Goal: Task Accomplishment & Management: Manage account settings

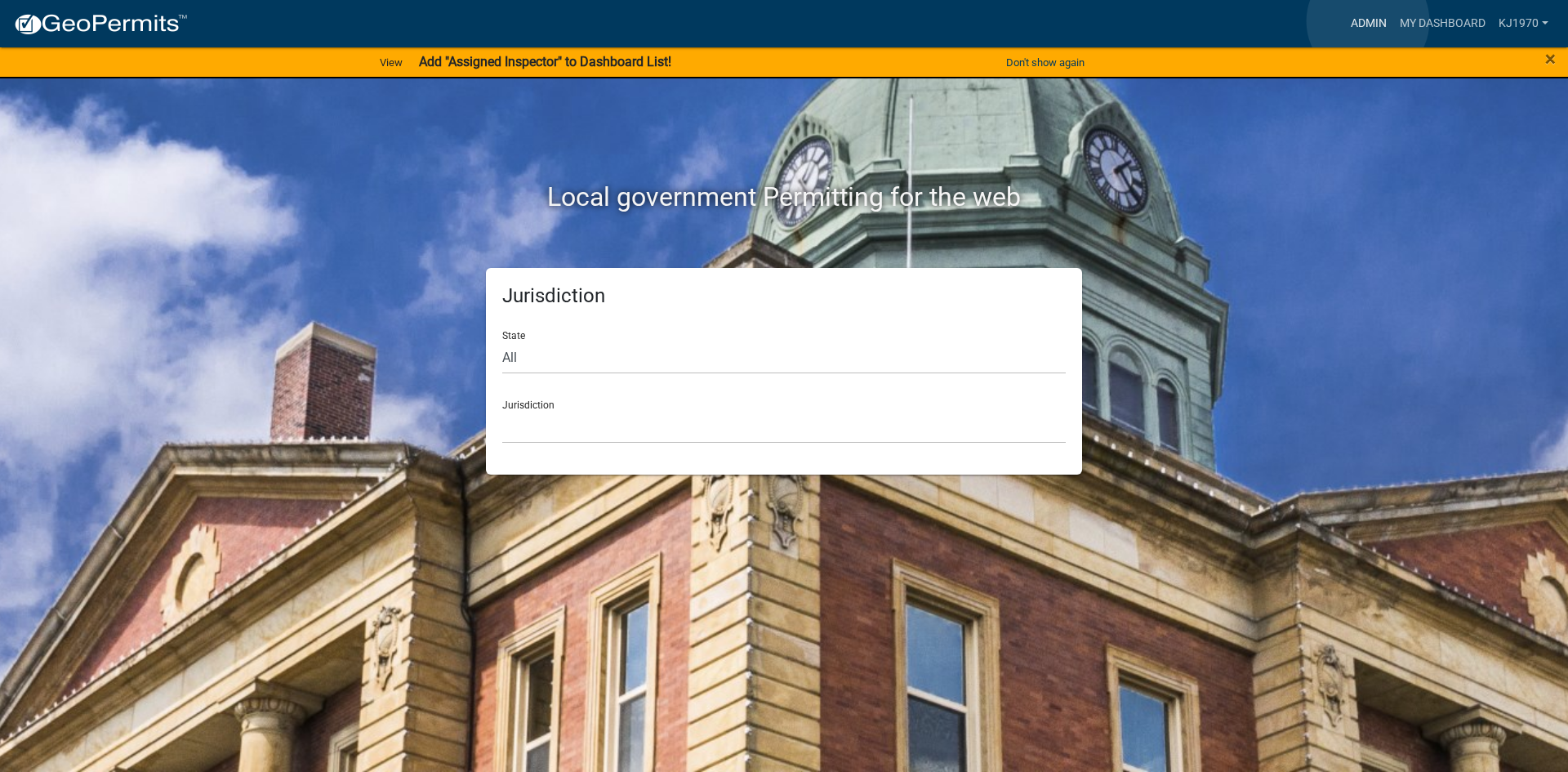
click at [1368, 21] on link "Admin" at bounding box center [1369, 24] width 49 height 31
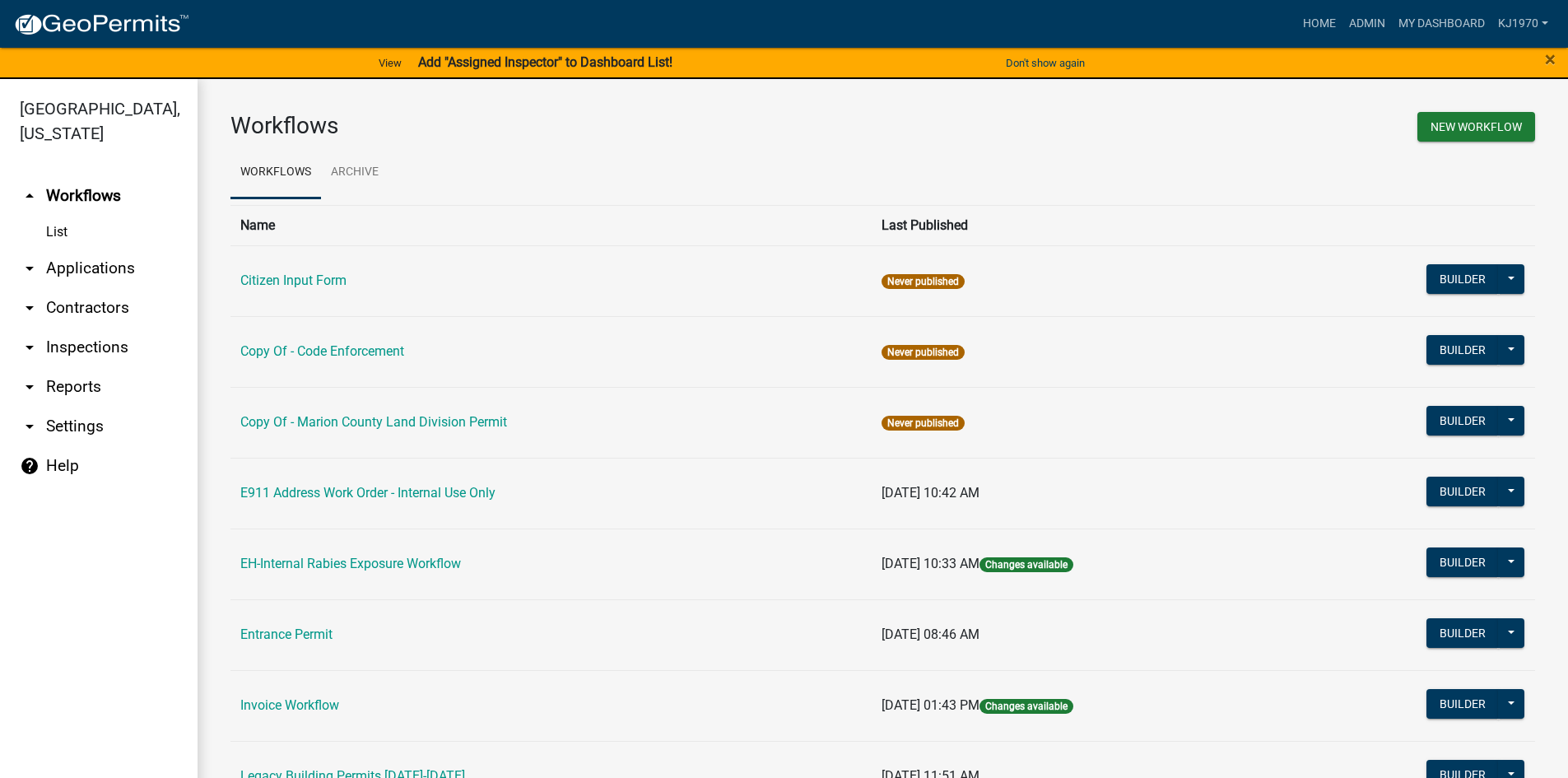
click at [51, 216] on link "List" at bounding box center [99, 232] width 197 height 33
click at [58, 249] on link "arrow_drop_down Applications" at bounding box center [99, 268] width 197 height 39
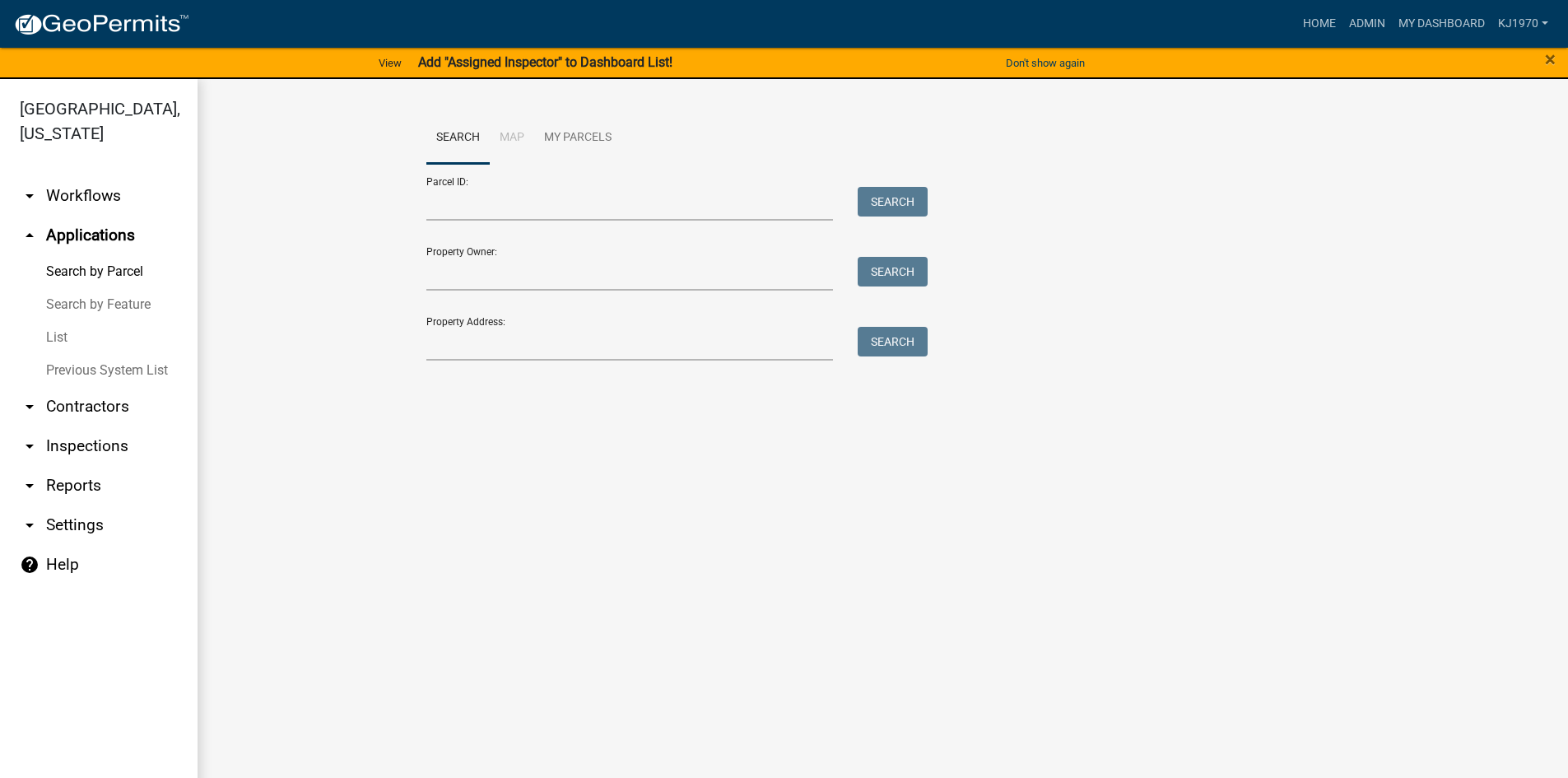
click at [53, 321] on link "List" at bounding box center [99, 337] width 197 height 33
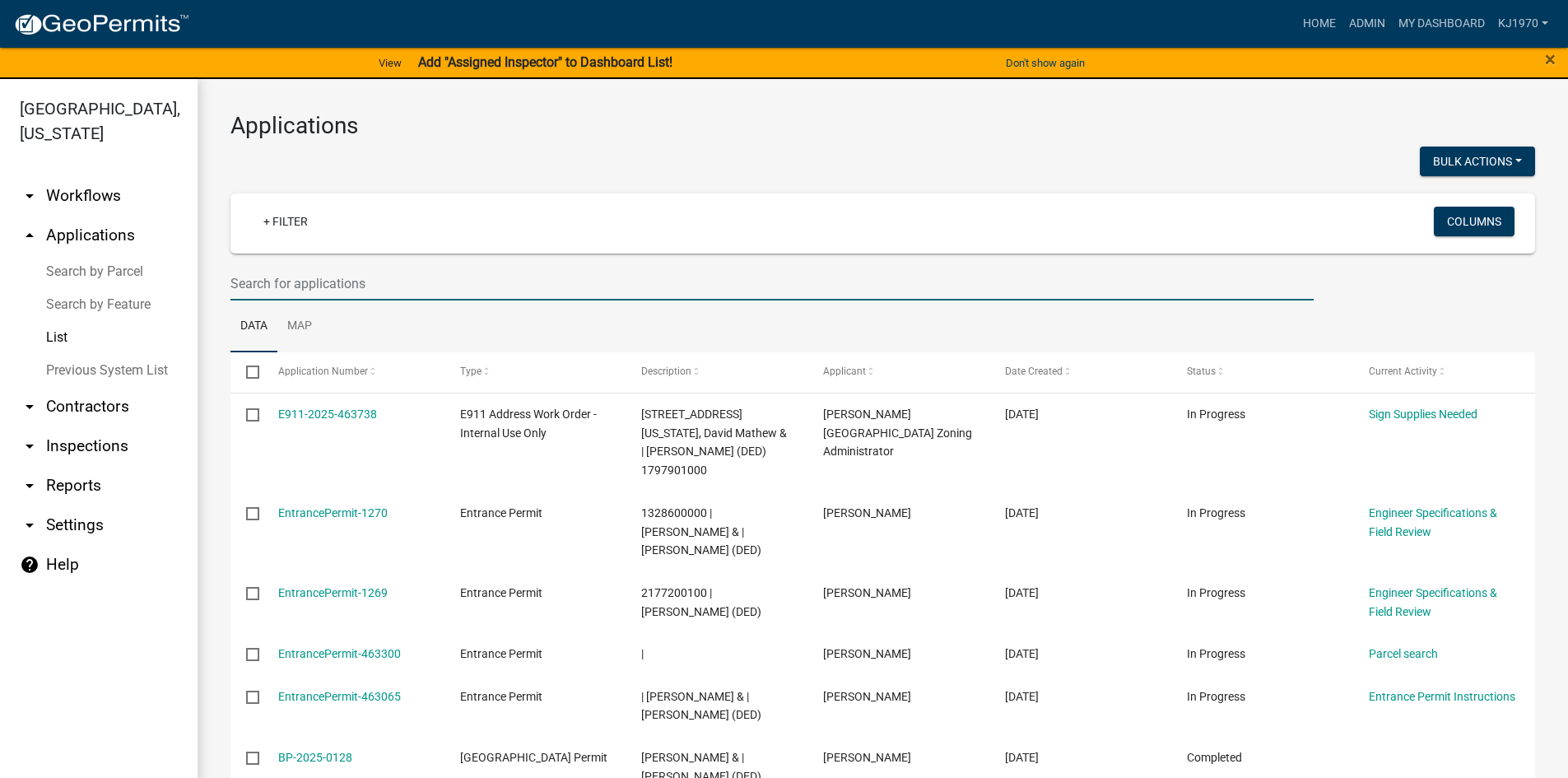
click at [290, 285] on input "text" at bounding box center [772, 283] width 1083 height 33
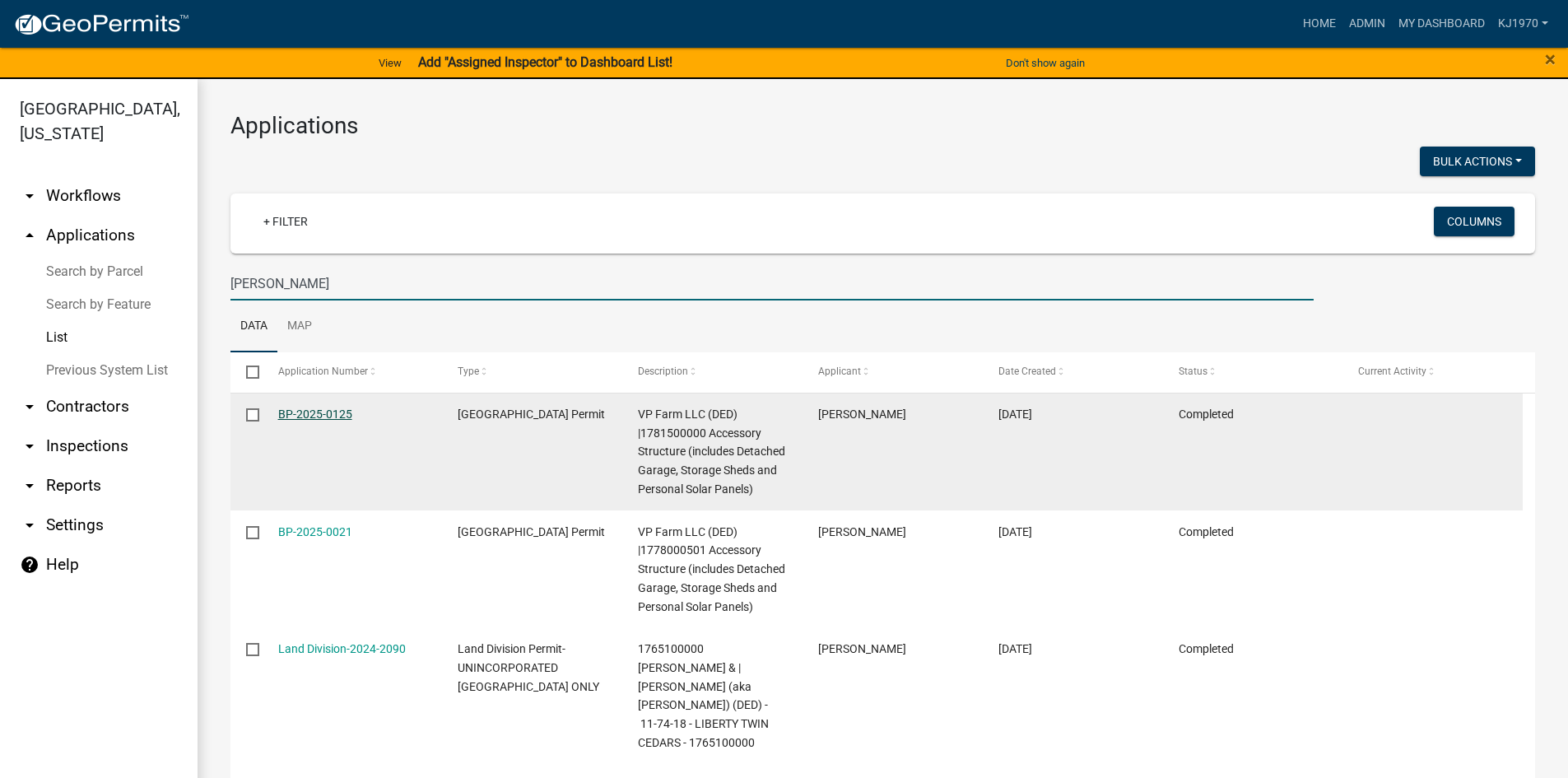
type input "[PERSON_NAME]"
click at [321, 407] on link "BP-2025-0125" at bounding box center [315, 413] width 74 height 13
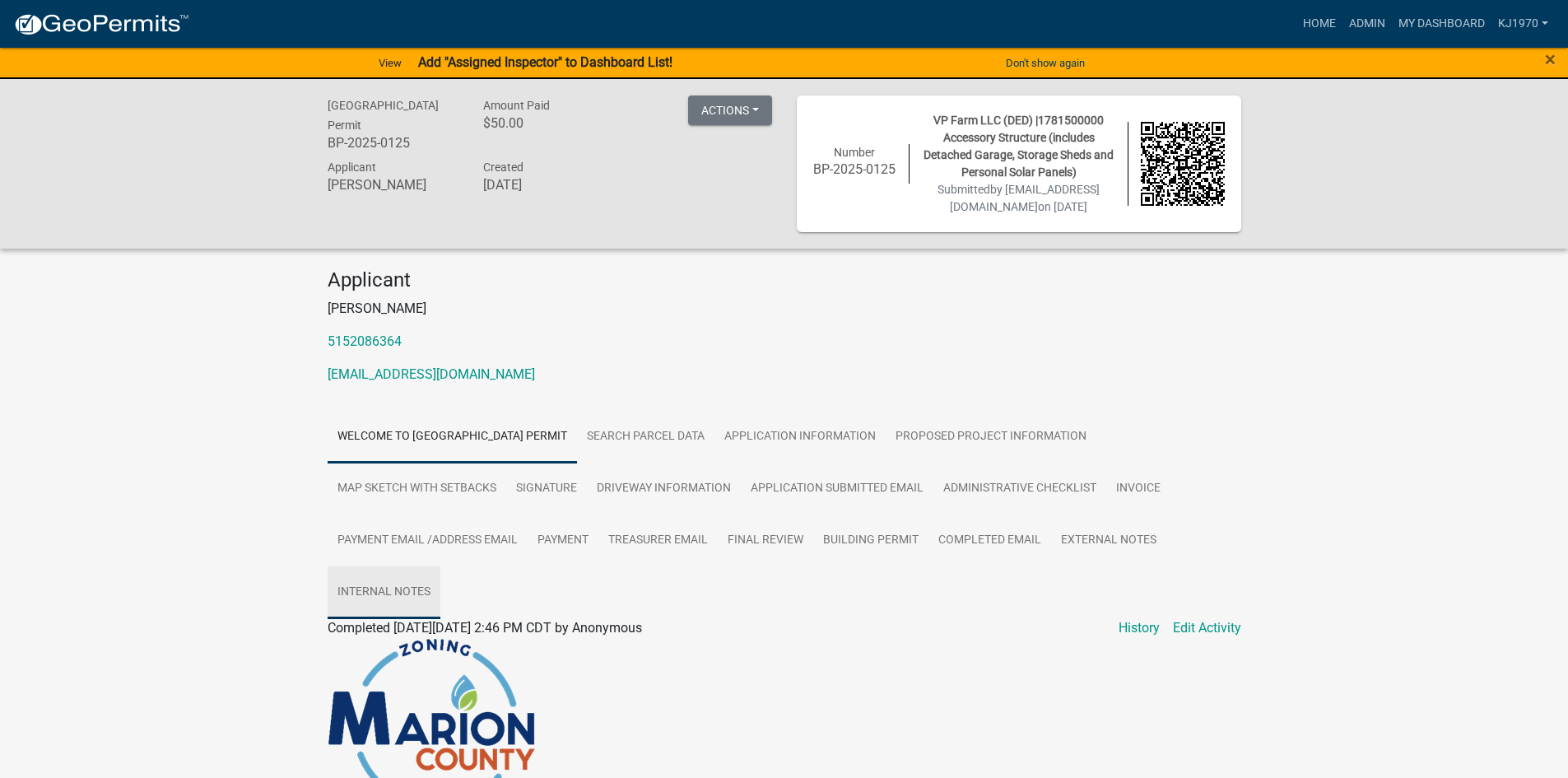
click at [393, 594] on link "Internal Notes" at bounding box center [384, 593] width 113 height 52
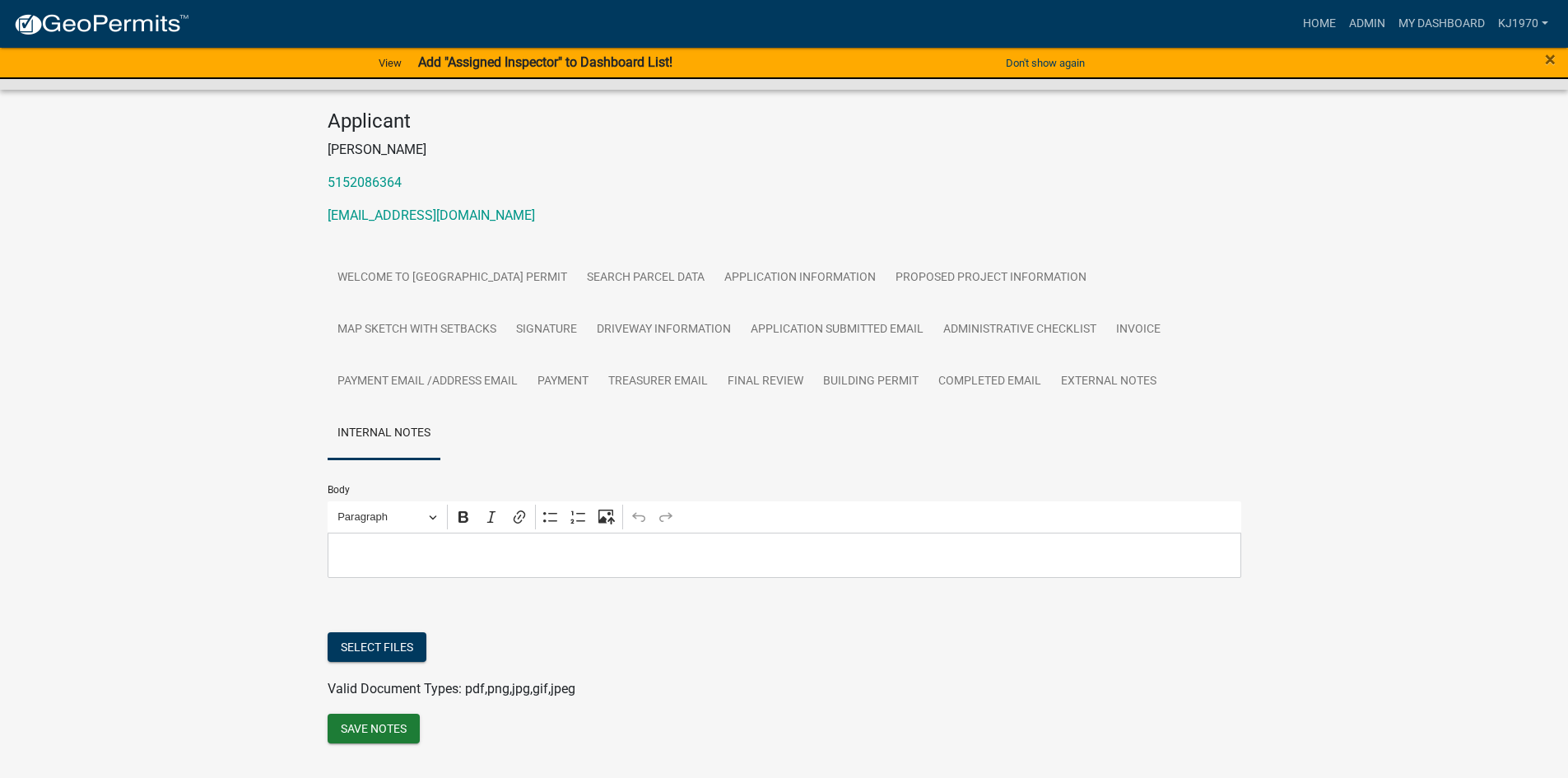
scroll to position [172, 0]
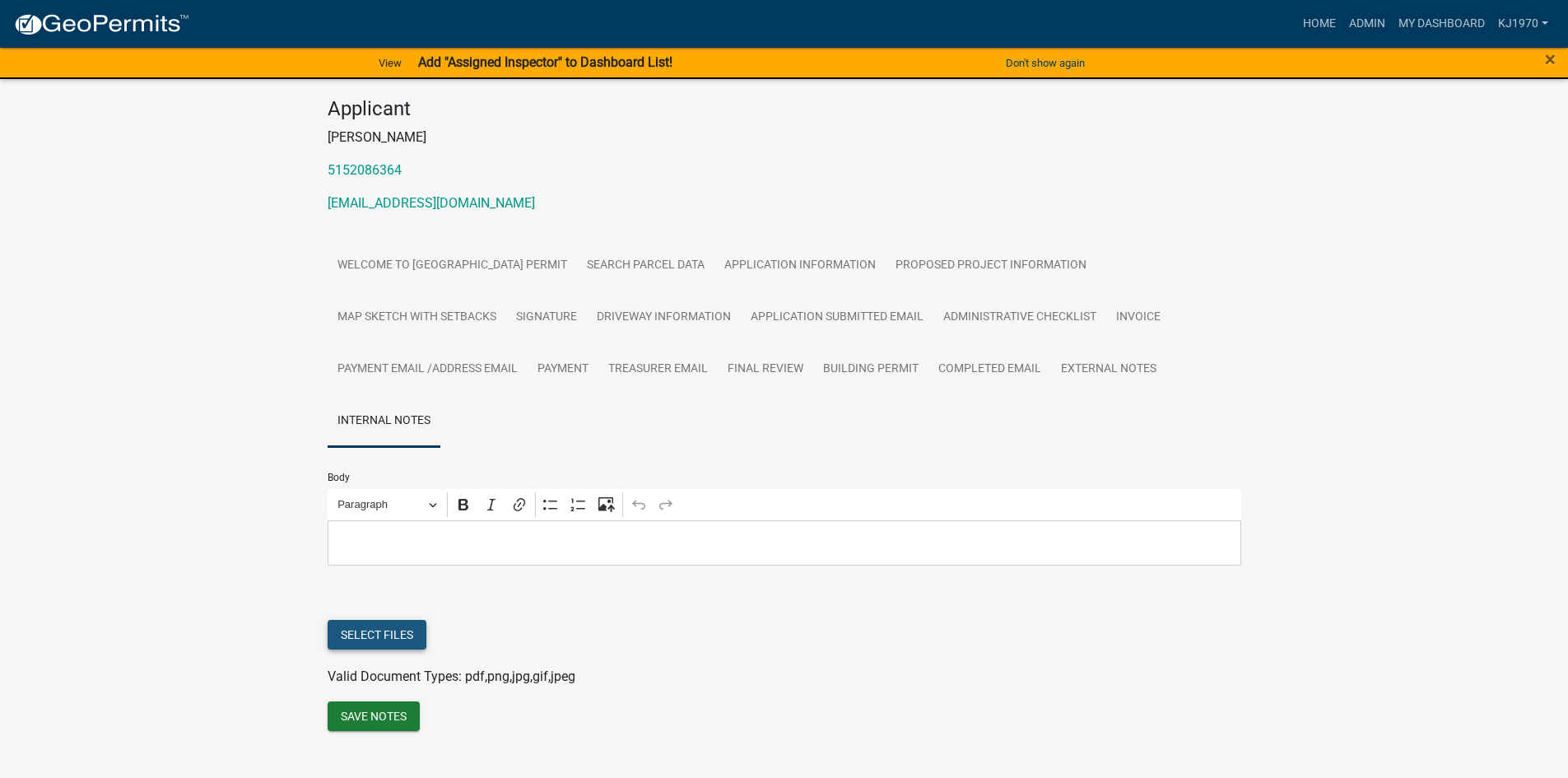
click at [384, 630] on button "Select files" at bounding box center [376, 635] width 99 height 30
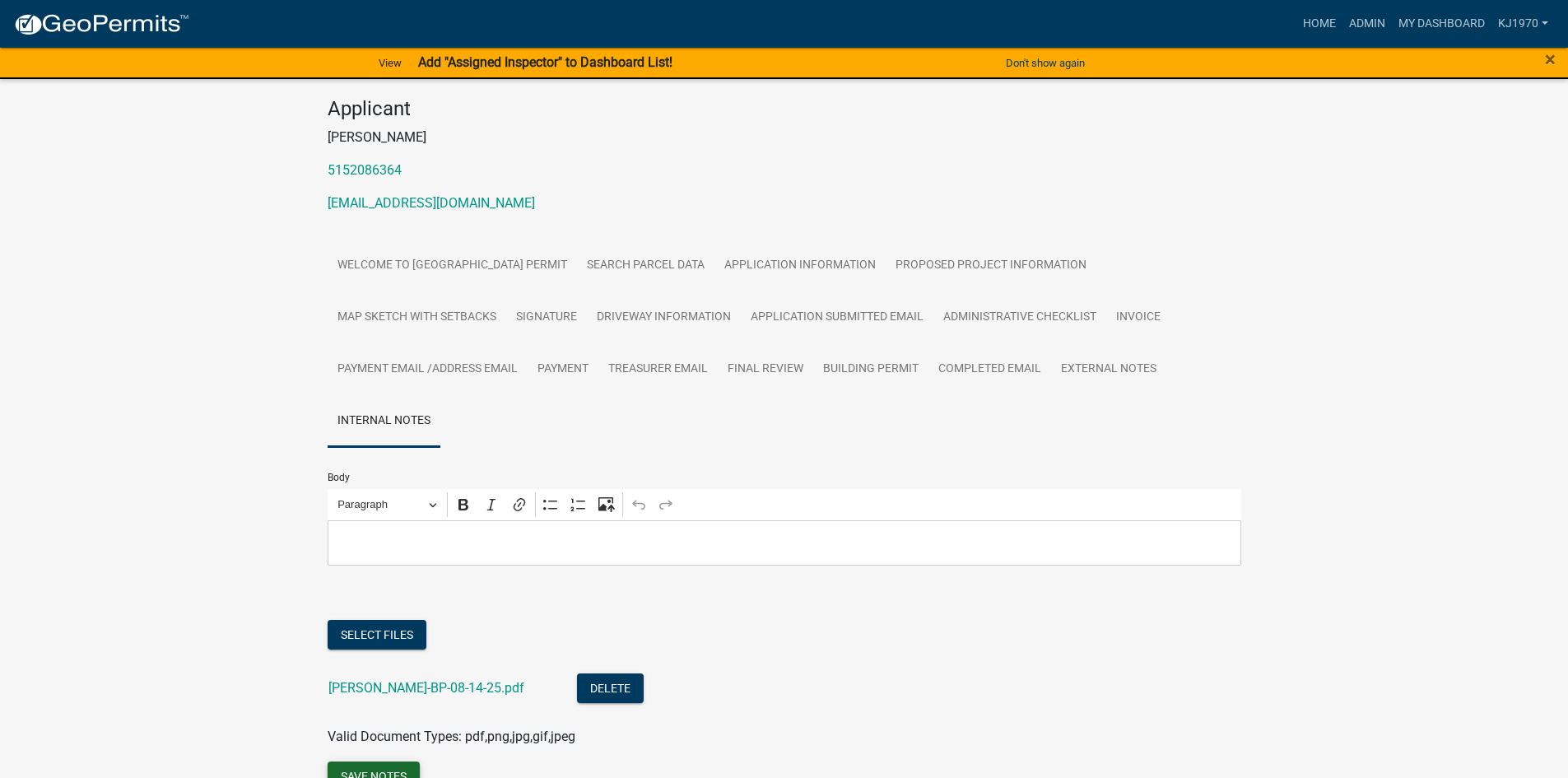
click at [358, 773] on button "Save Notes" at bounding box center [374, 776] width 93 height 30
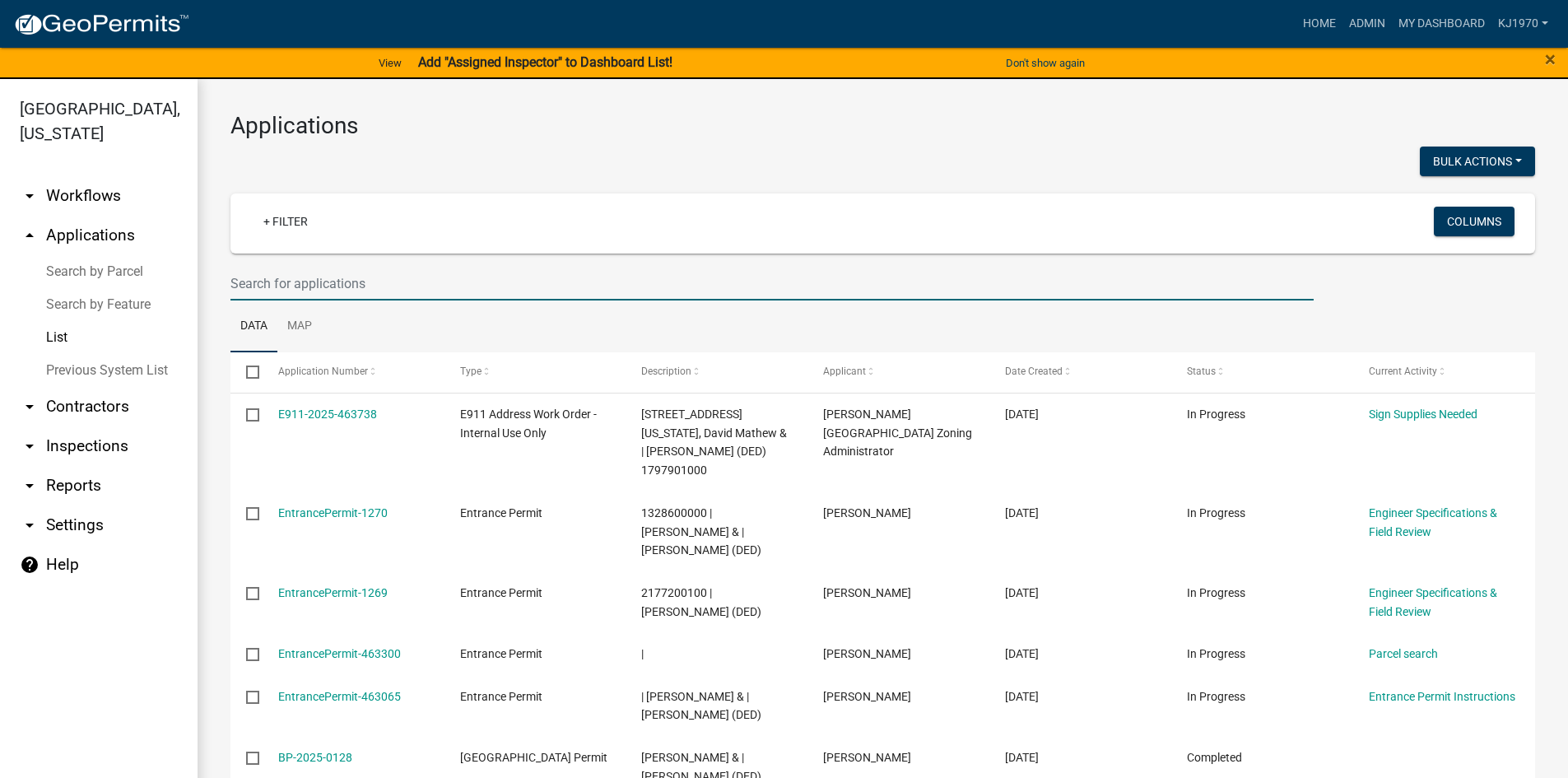
click at [382, 288] on input "text" at bounding box center [772, 283] width 1083 height 33
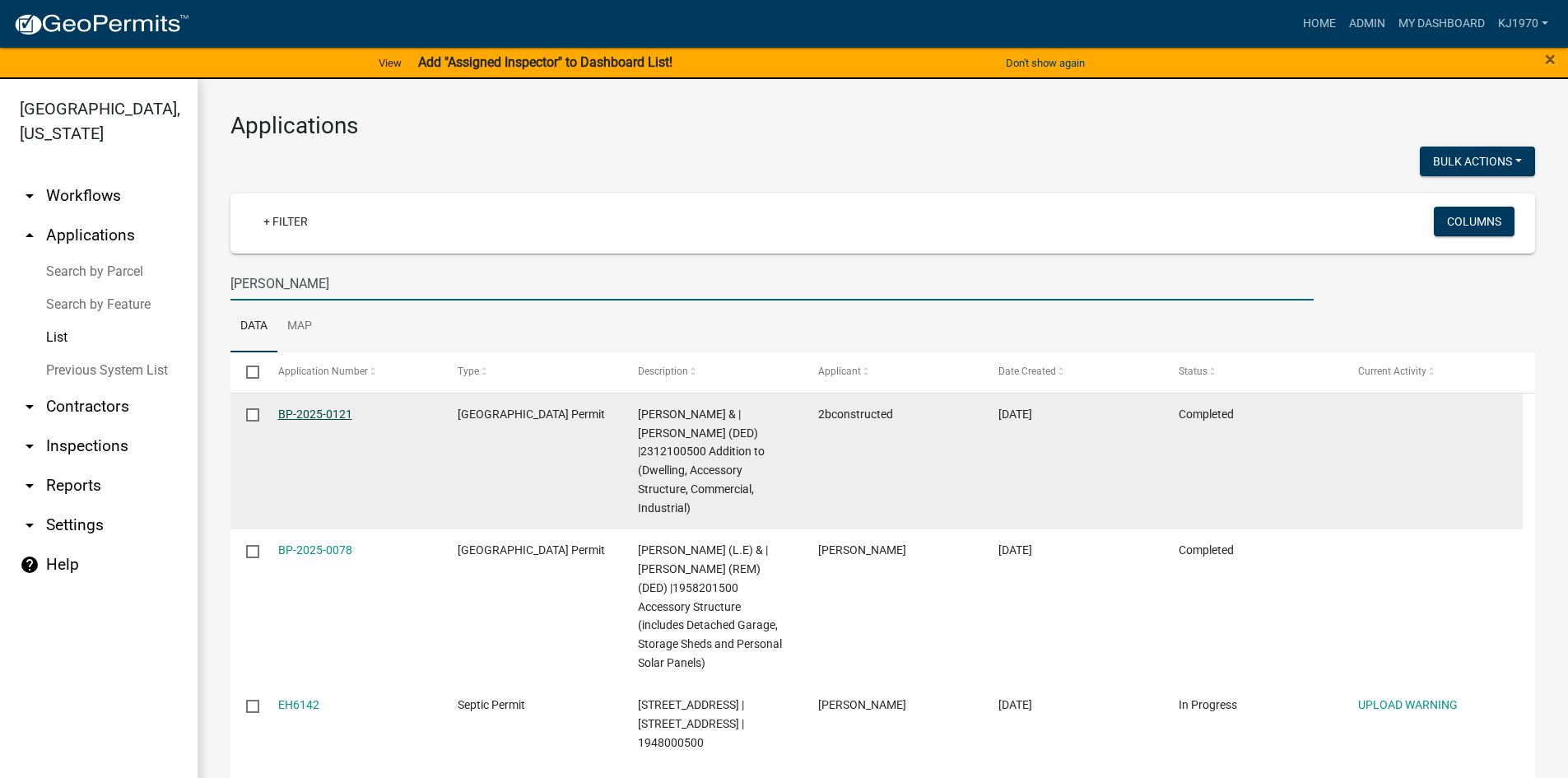
type input "[PERSON_NAME]"
click at [316, 413] on link "BP-2025-0121" at bounding box center [315, 413] width 74 height 13
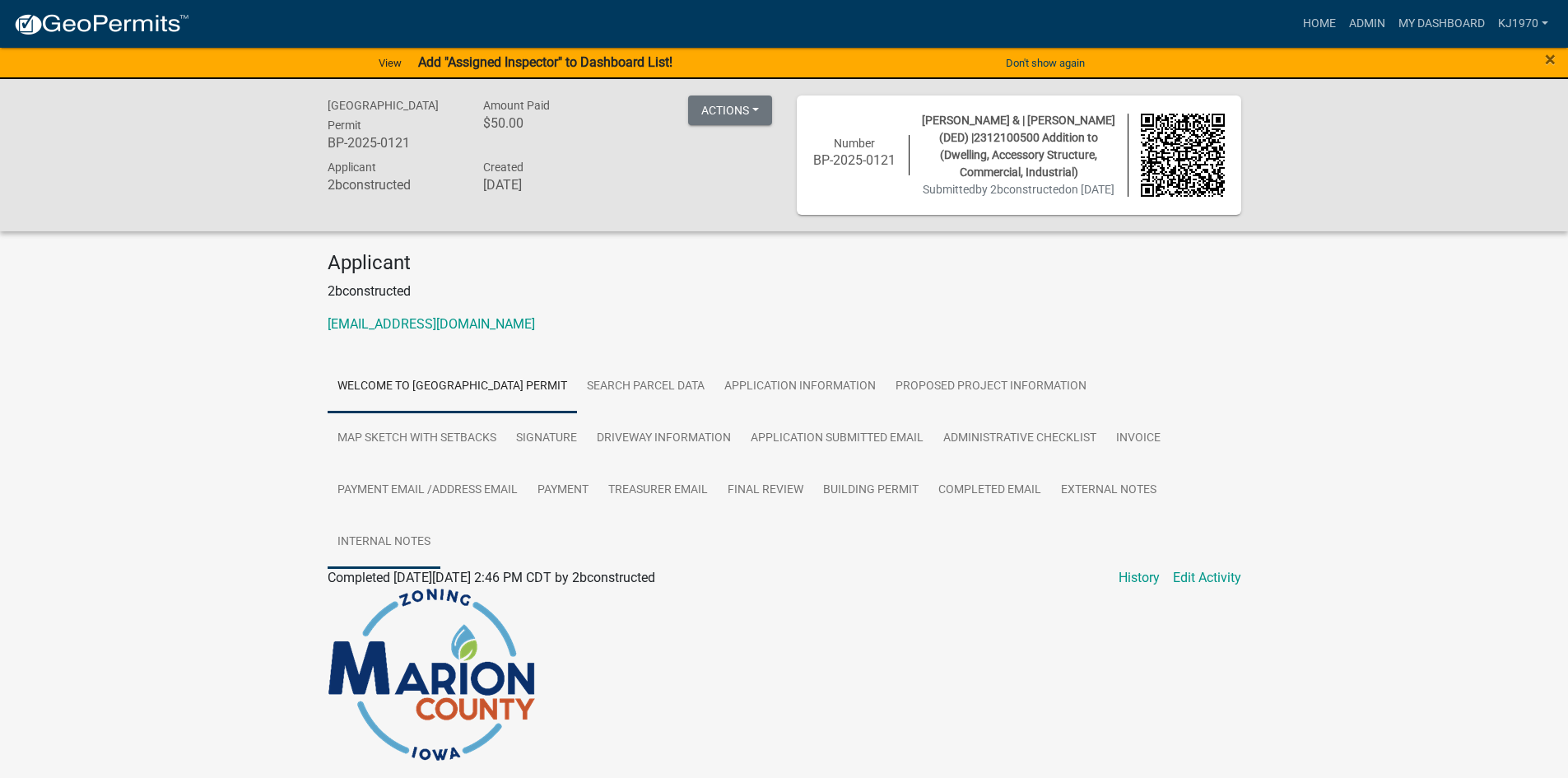
click at [390, 564] on link "Internal Notes" at bounding box center [384, 542] width 113 height 52
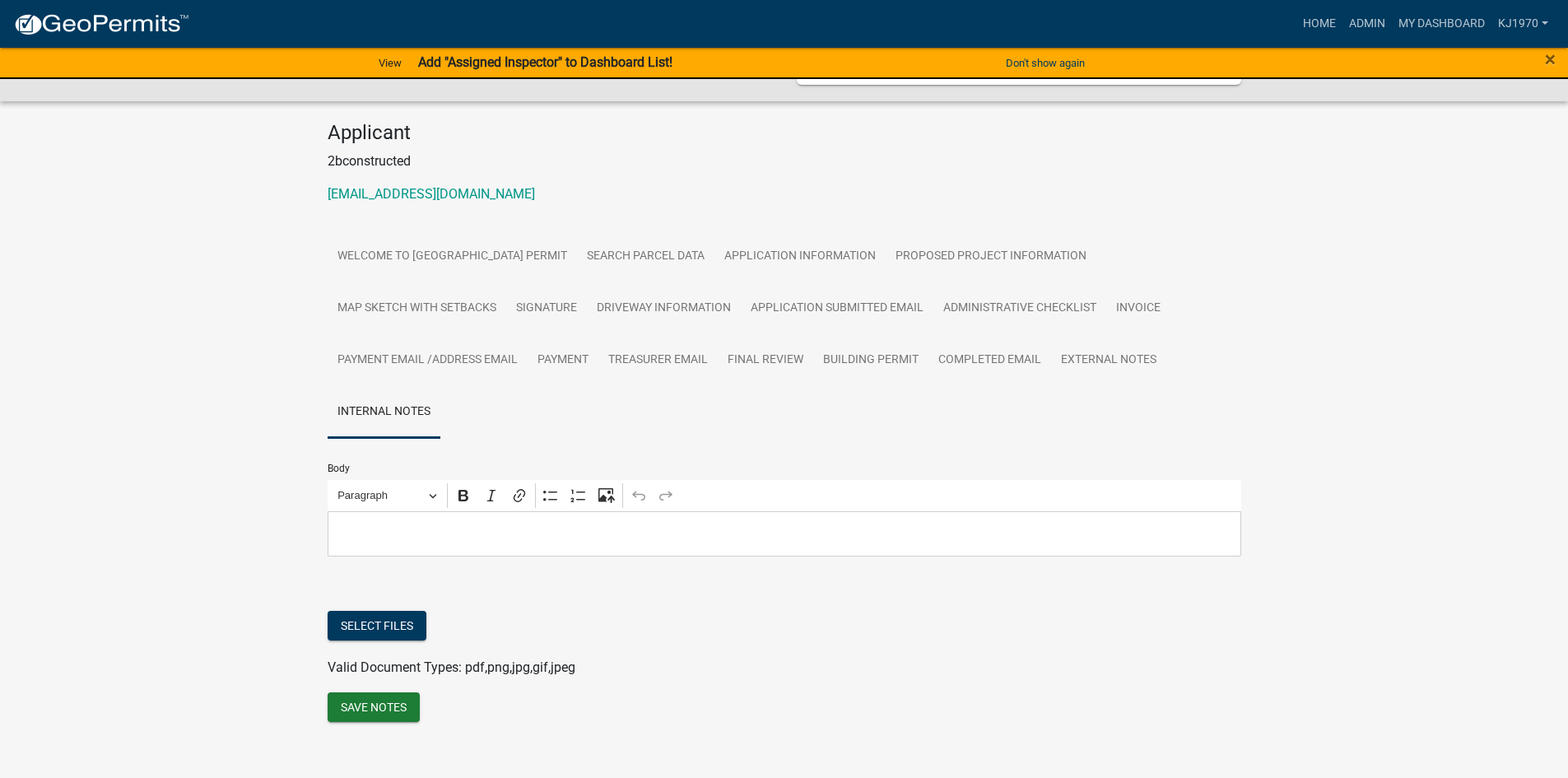
scroll to position [166, 0]
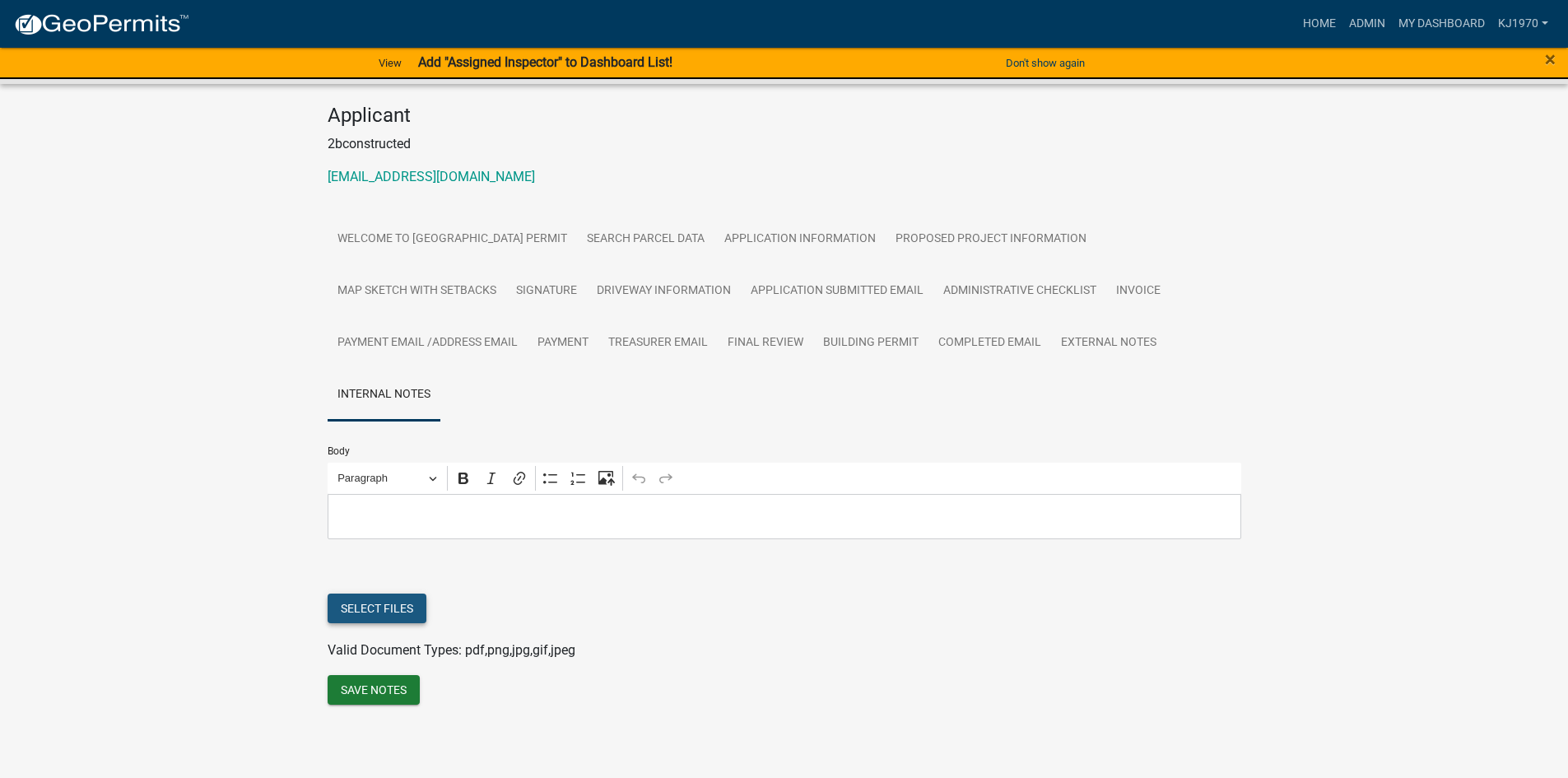
click at [357, 603] on button "Select files" at bounding box center [376, 608] width 99 height 30
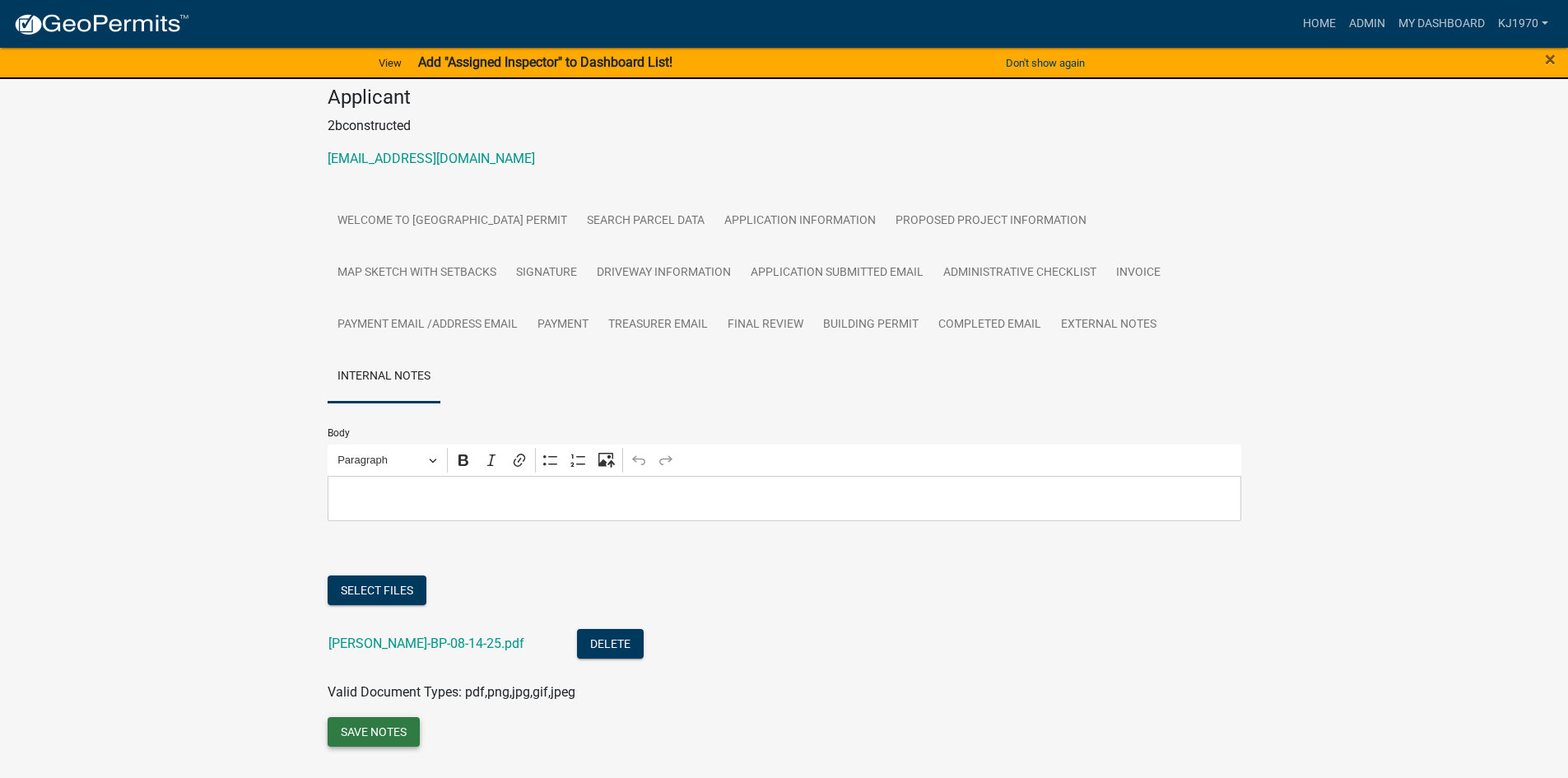
click at [385, 747] on button "Save Notes" at bounding box center [374, 732] width 93 height 30
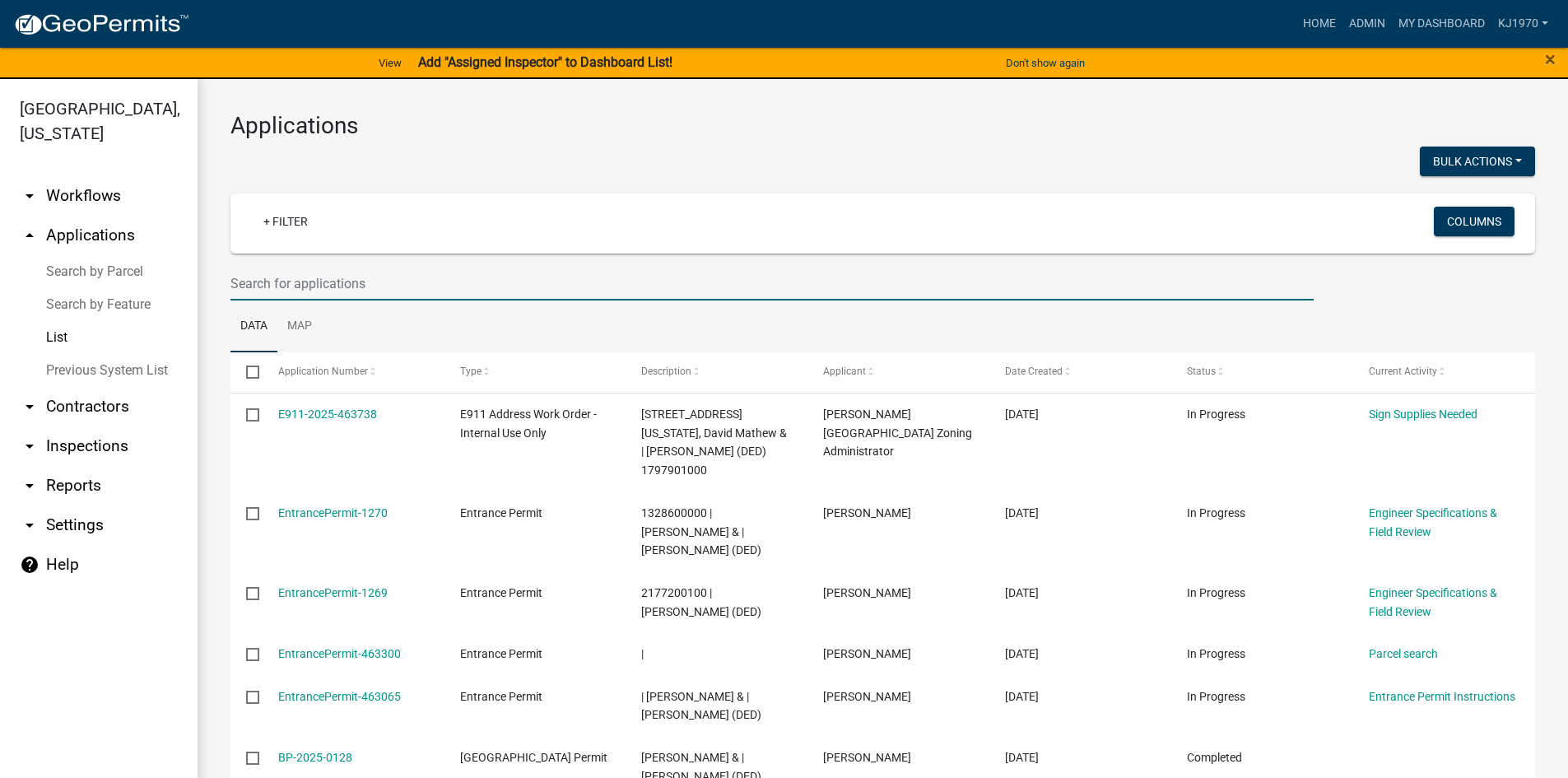
click at [447, 277] on input "text" at bounding box center [772, 283] width 1083 height 33
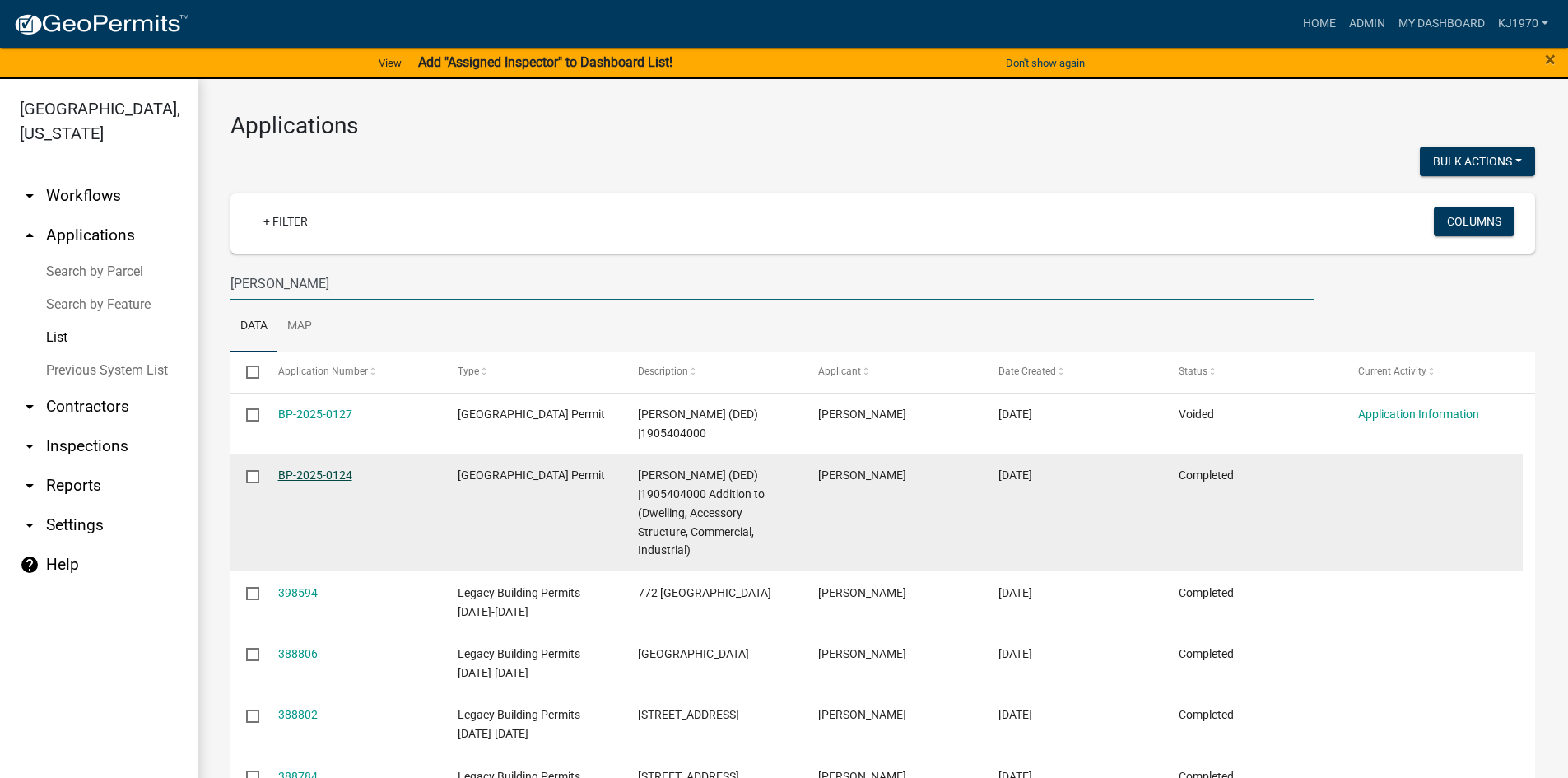
type input "[PERSON_NAME]"
click at [330, 475] on link "BP-2025-0124" at bounding box center [315, 474] width 74 height 13
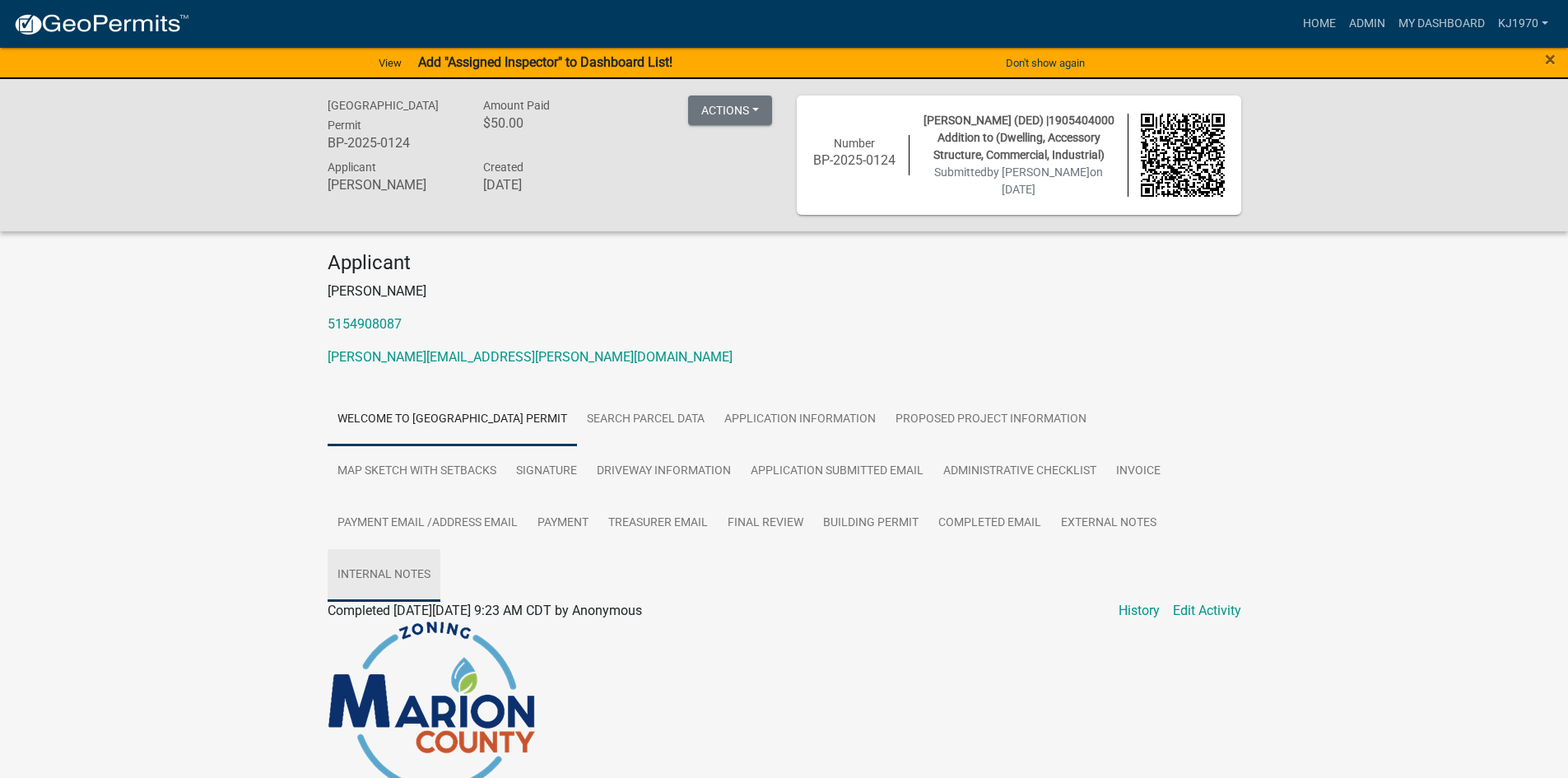
click at [396, 574] on link "Internal Notes" at bounding box center [384, 575] width 113 height 52
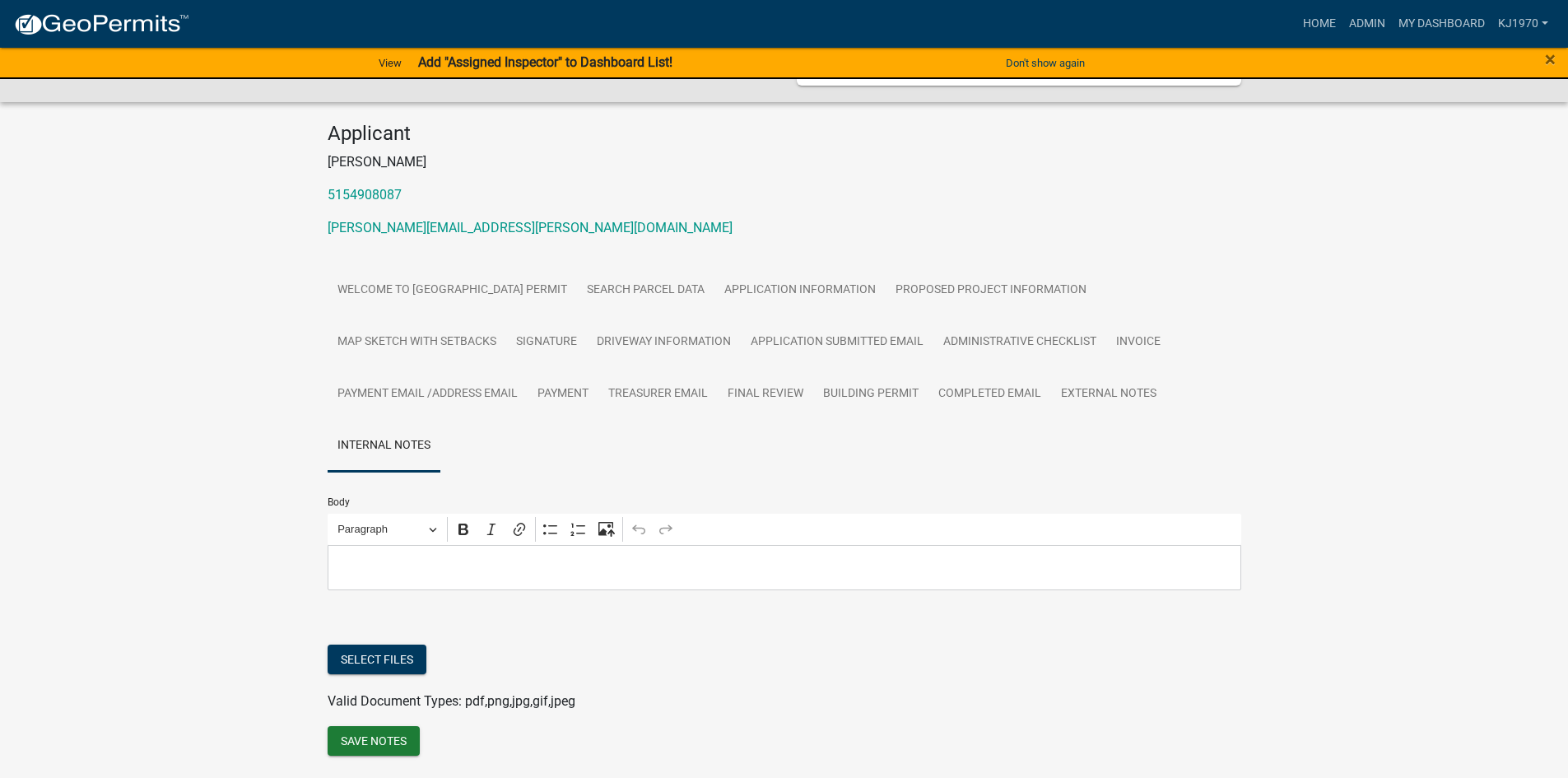
scroll to position [127, 0]
click at [361, 661] on button "Select files" at bounding box center [376, 662] width 99 height 30
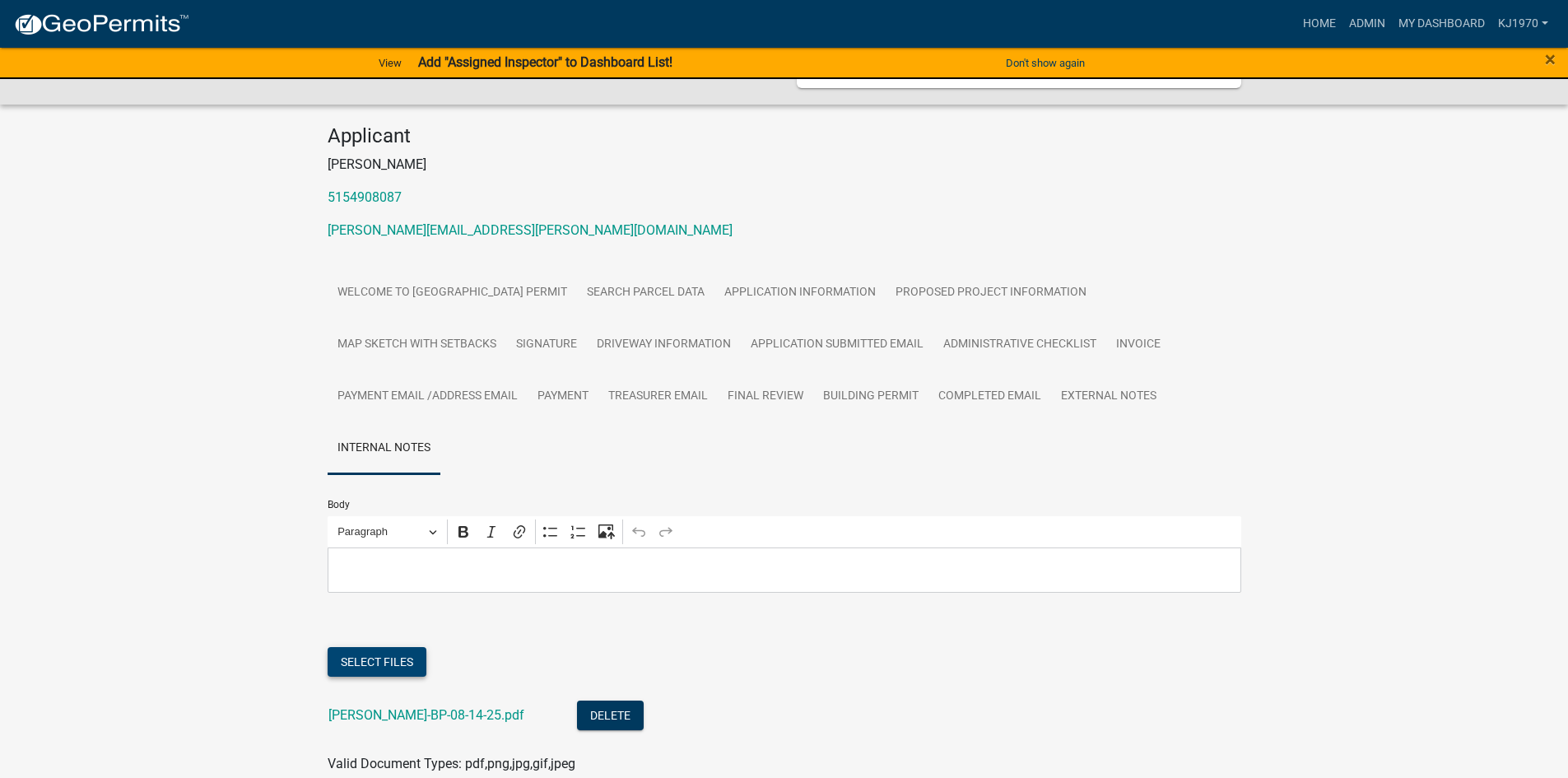
scroll to position [238, 0]
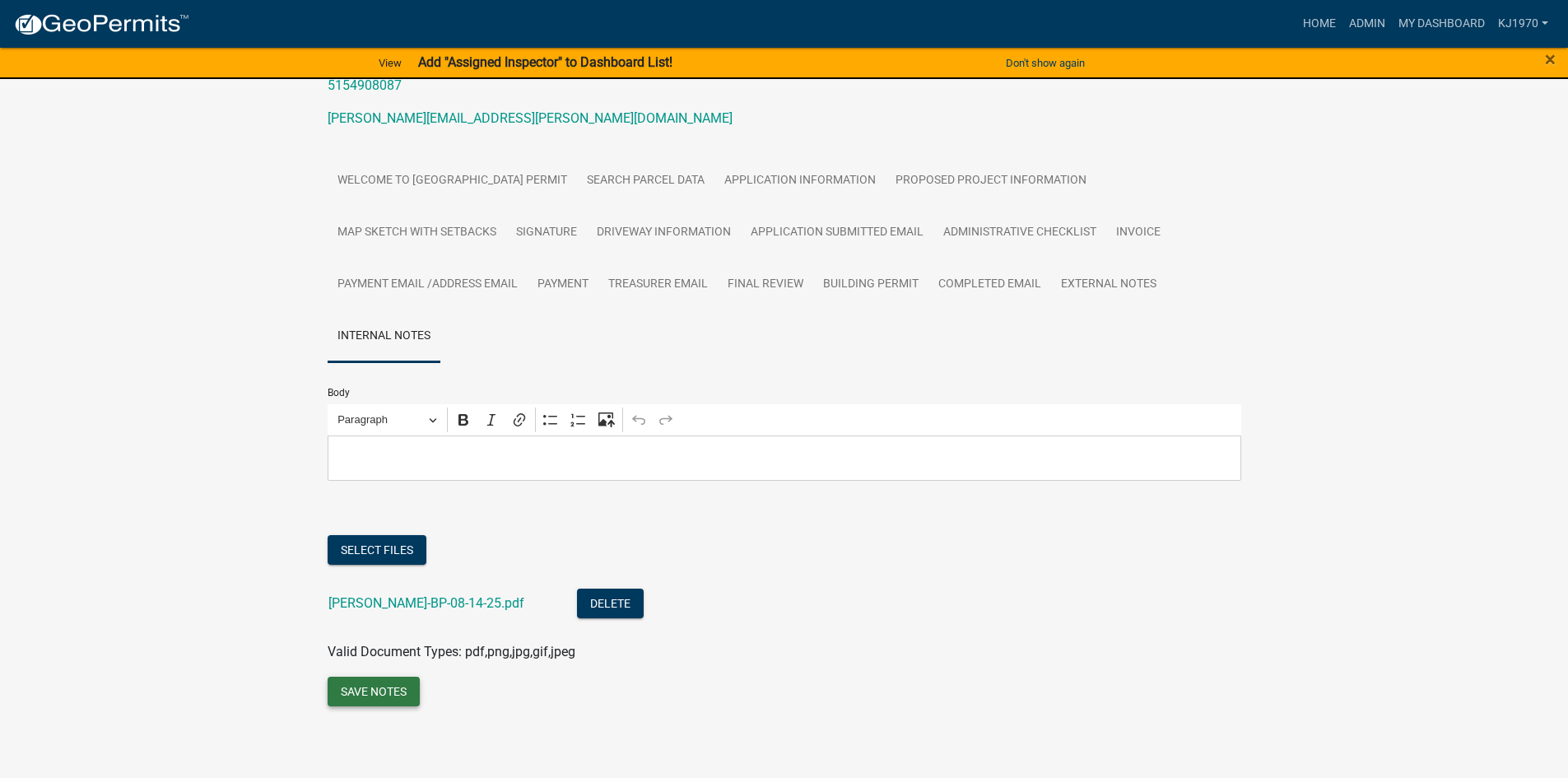
click at [381, 698] on button "Save Notes" at bounding box center [374, 691] width 93 height 30
